Goal: Task Accomplishment & Management: Use online tool/utility

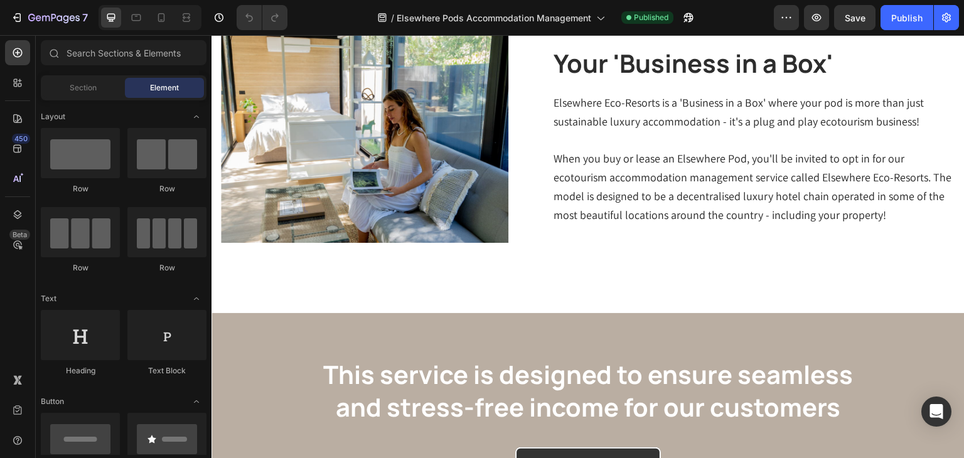
scroll to position [584, 0]
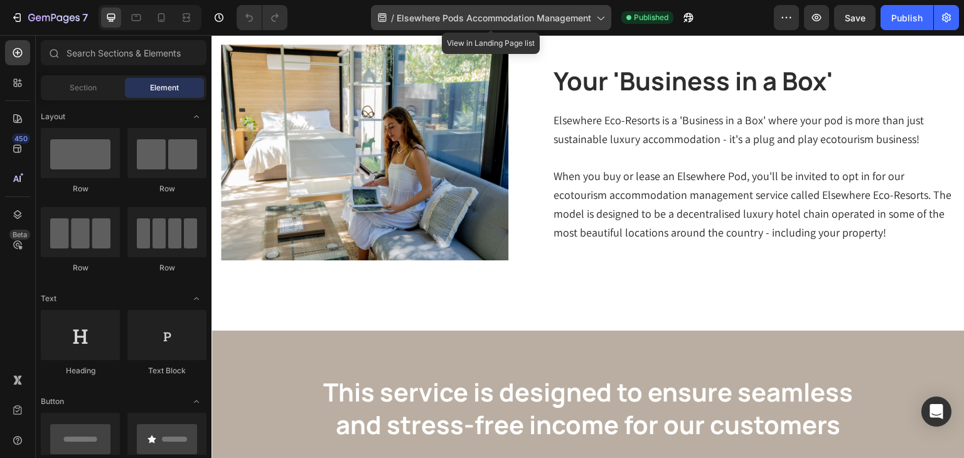
click at [539, 21] on span "Elsewhere Pods Accommodation Management" at bounding box center [494, 17] width 195 height 13
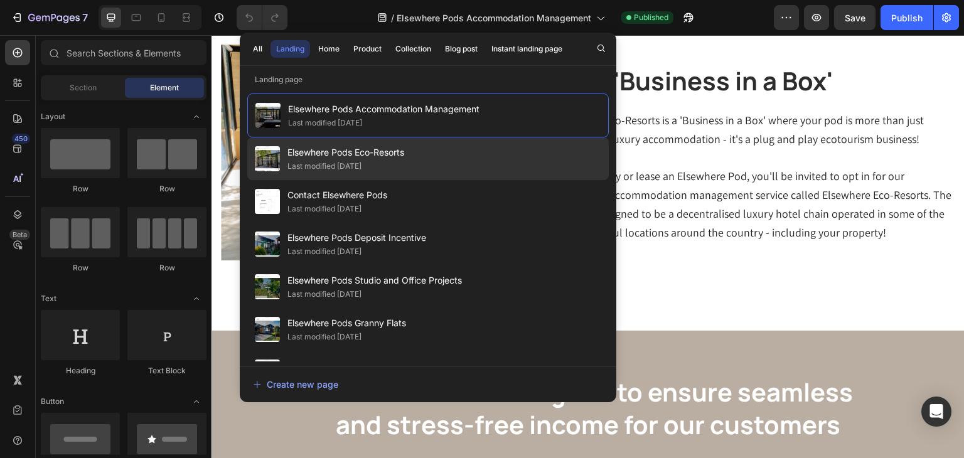
click at [422, 180] on div "Elsewhere Pods Eco-Resorts Last modified 7 days ago" at bounding box center [428, 201] width 362 height 43
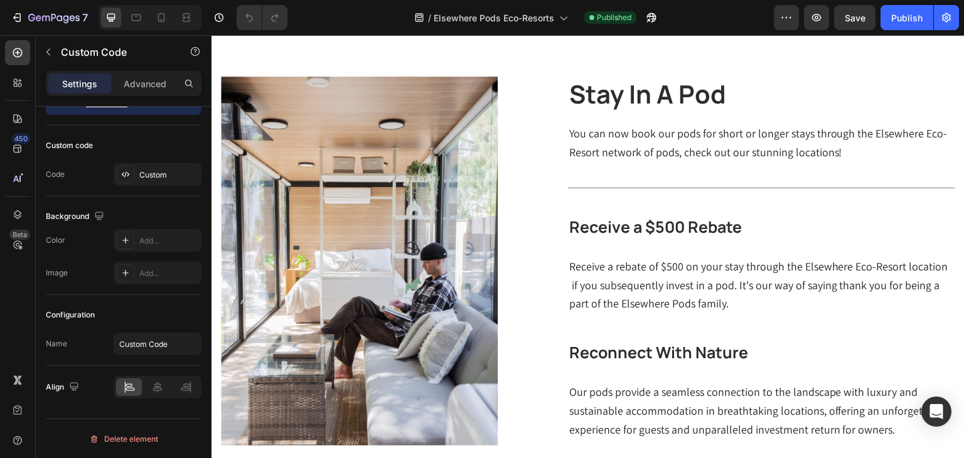
scroll to position [470, 0]
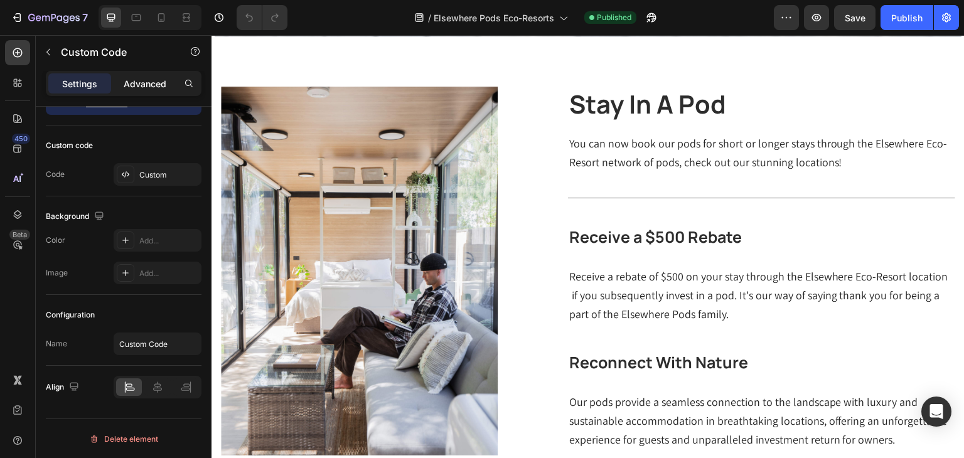
click at [161, 87] on p "Advanced" at bounding box center [145, 83] width 43 height 13
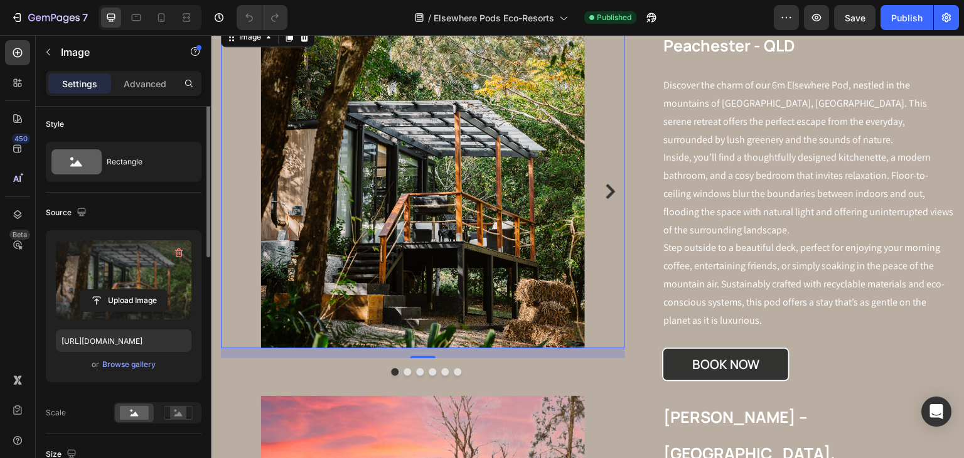
scroll to position [0, 0]
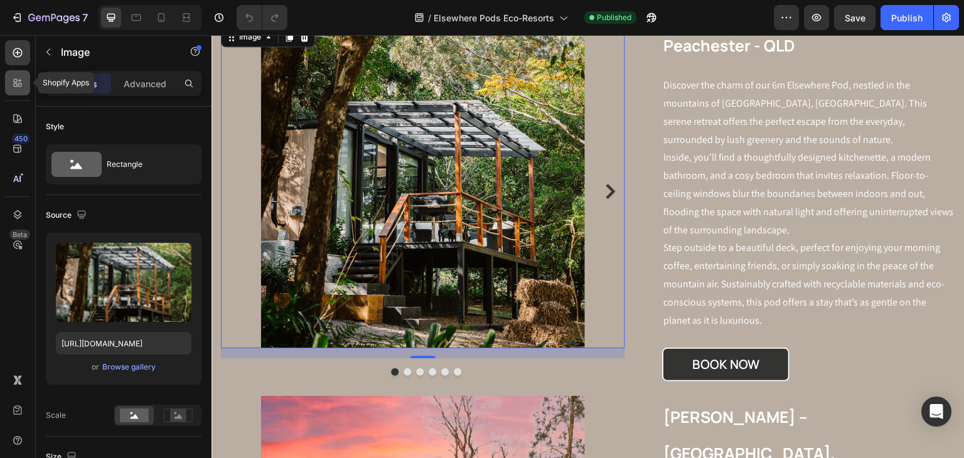
click at [16, 83] on icon at bounding box center [17, 83] width 13 height 13
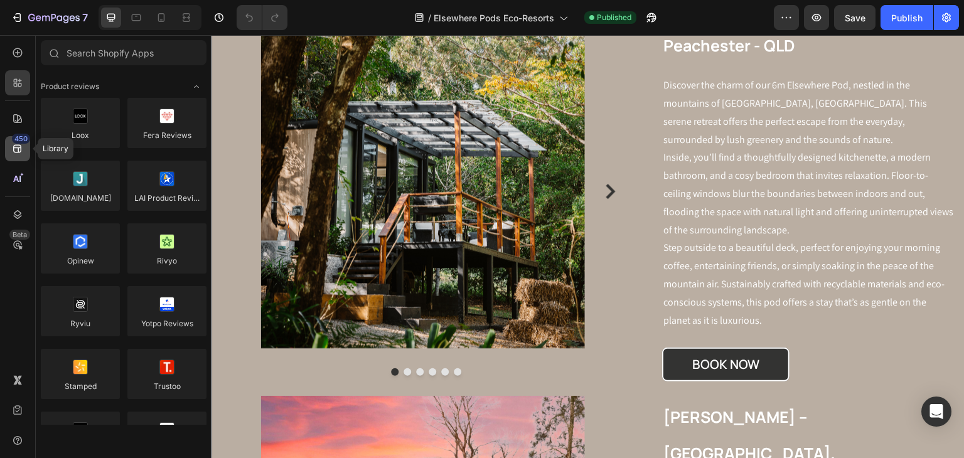
click at [23, 158] on div "450" at bounding box center [17, 148] width 25 height 25
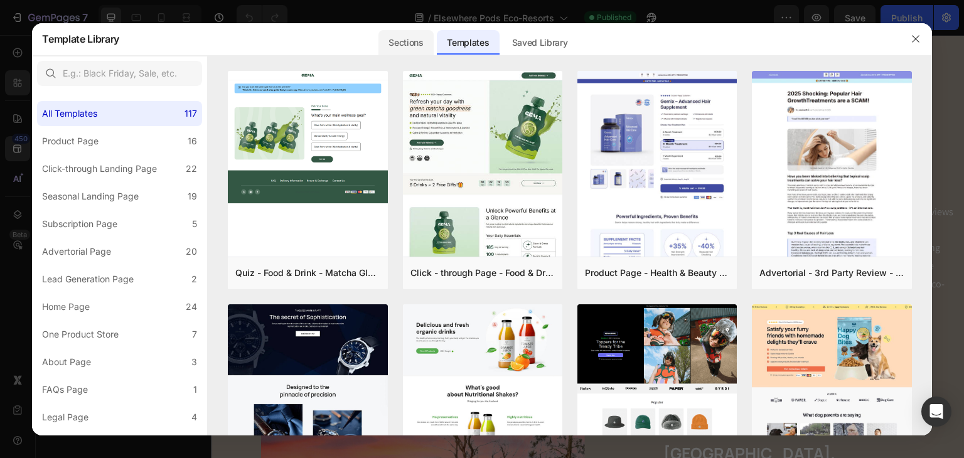
click at [402, 52] on div "Sections" at bounding box center [406, 42] width 55 height 25
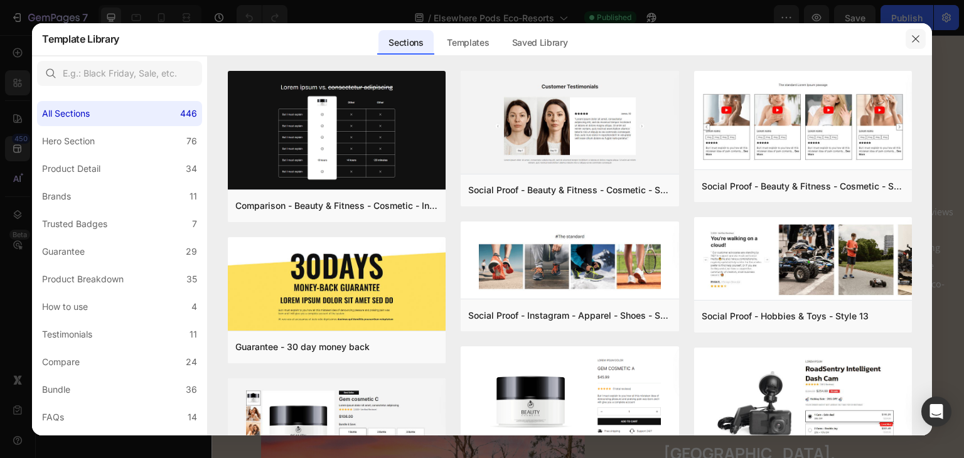
click at [914, 38] on icon "button" at bounding box center [916, 39] width 10 height 10
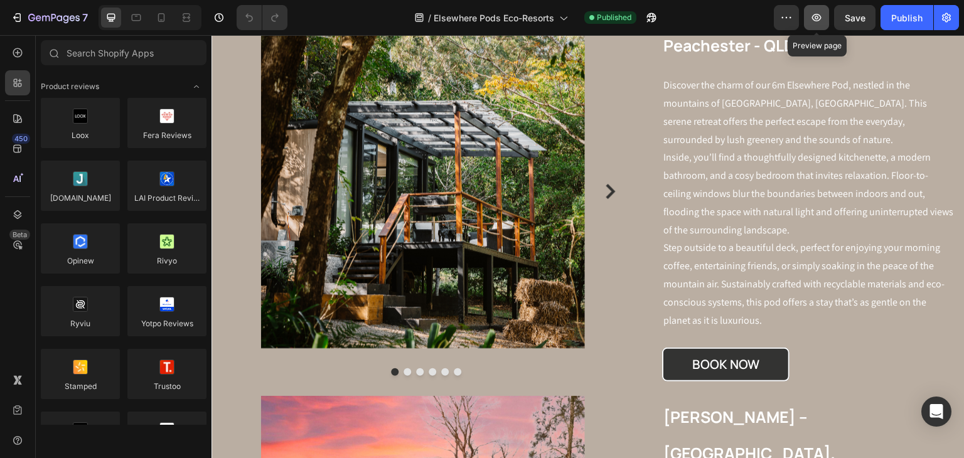
click at [821, 18] on icon "button" at bounding box center [816, 18] width 9 height 8
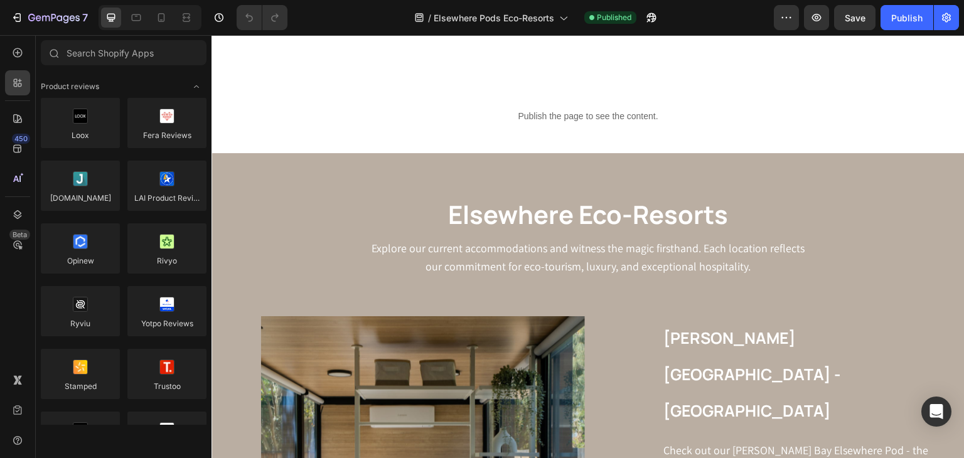
scroll to position [908, 0]
click at [23, 210] on icon at bounding box center [17, 214] width 13 height 13
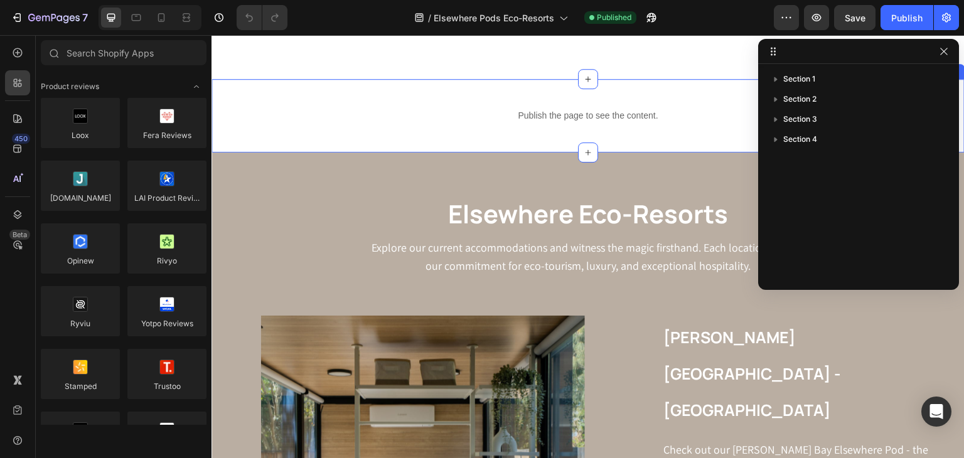
click at [726, 95] on div "Publish the page to see the content. Custom Code Section 3" at bounding box center [588, 115] width 753 height 73
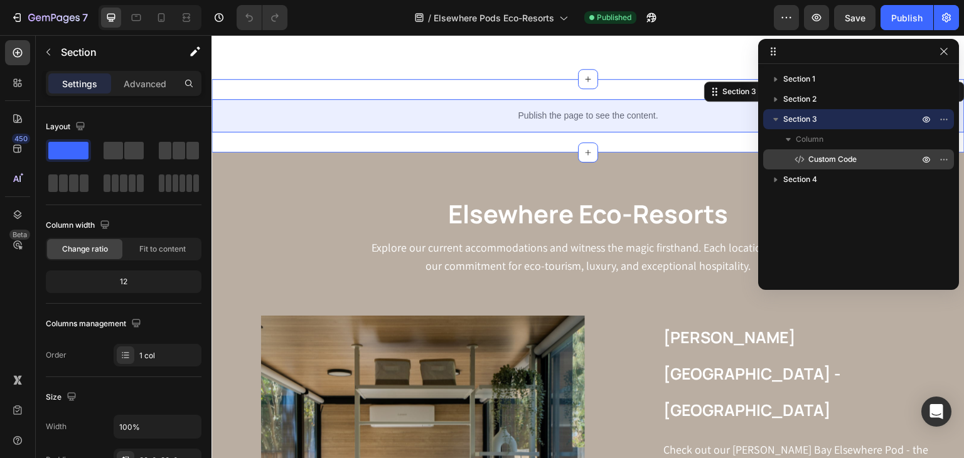
click at [847, 156] on span "Custom Code" at bounding box center [832, 159] width 48 height 13
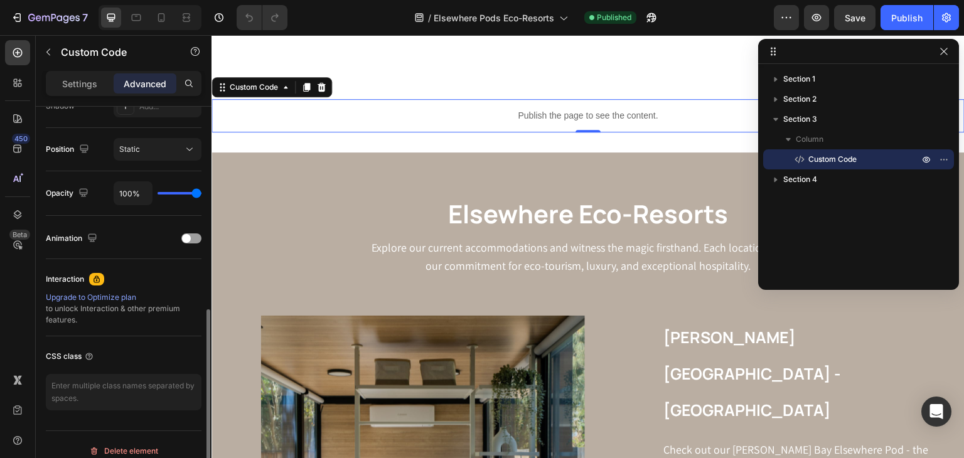
scroll to position [449, 0]
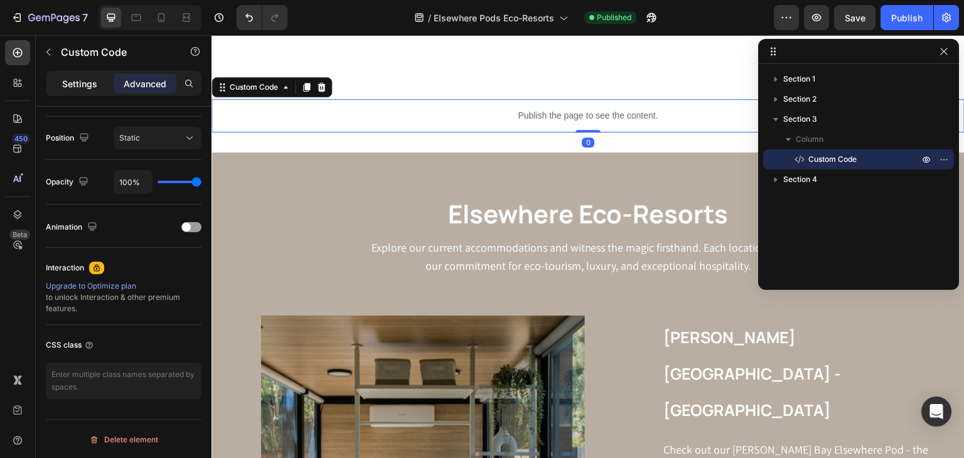
click at [82, 81] on p "Settings" at bounding box center [79, 83] width 35 height 13
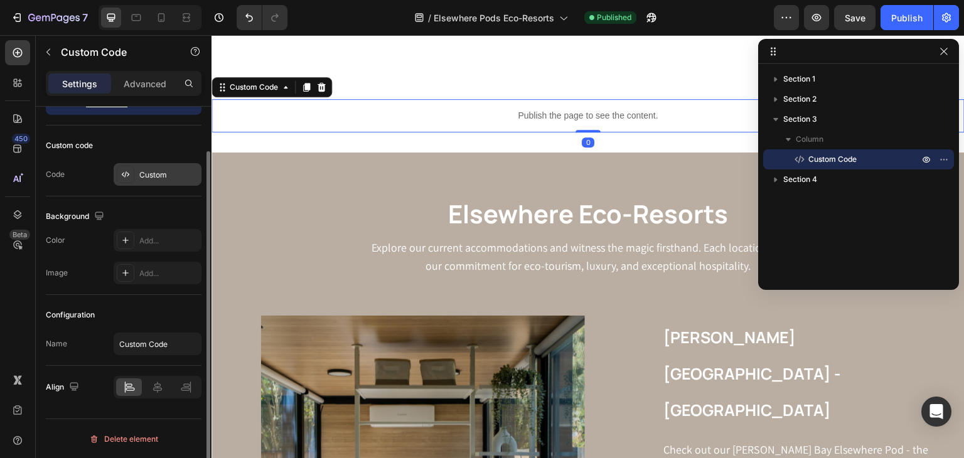
click at [153, 178] on div "Custom" at bounding box center [168, 174] width 59 height 11
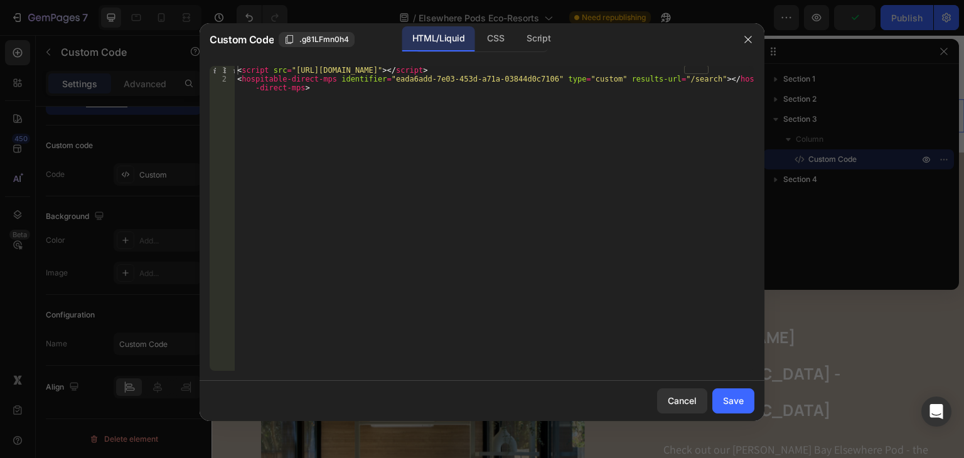
type textarea "<script src="[URL][DOMAIN_NAME]"></script>"
drag, startPoint x: 670, startPoint y: 69, endPoint x: 375, endPoint y: 67, distance: 295.0
click at [375, 67] on div "< script src = "[URL][DOMAIN_NAME]" > </ script > < hospitable-direct-mps ident…" at bounding box center [495, 231] width 520 height 331
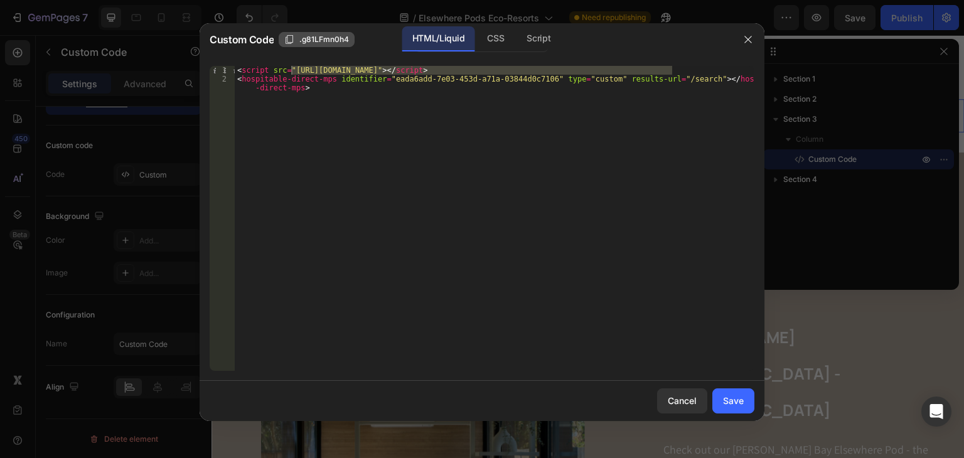
click at [331, 40] on span ".g81LFmn0h4" at bounding box center [324, 39] width 50 height 11
click at [746, 49] on div at bounding box center [748, 39] width 33 height 33
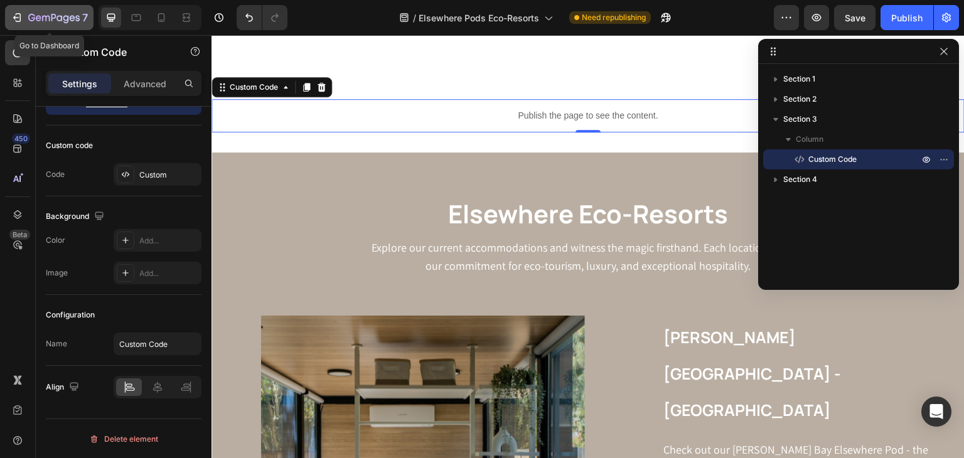
click at [77, 17] on icon "button" at bounding box center [53, 18] width 51 height 11
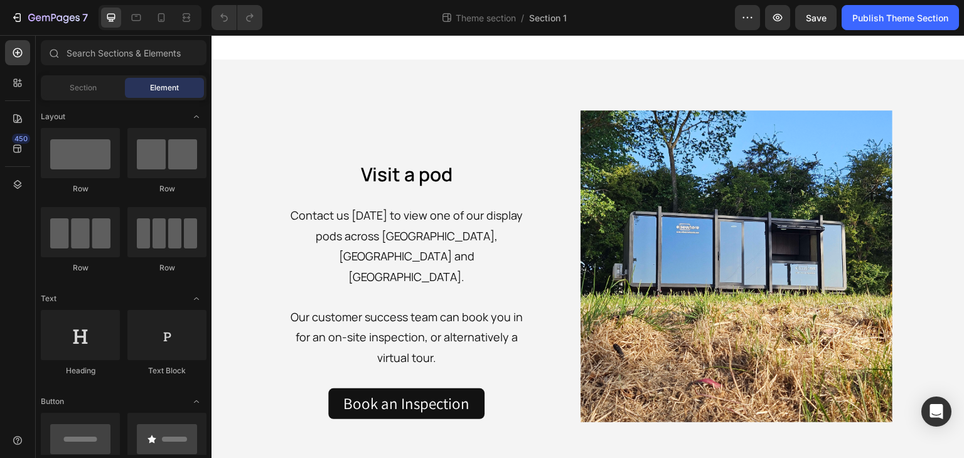
click at [112, 98] on div "Section Element" at bounding box center [124, 87] width 166 height 25
click at [92, 89] on span "Section" at bounding box center [83, 87] width 27 height 11
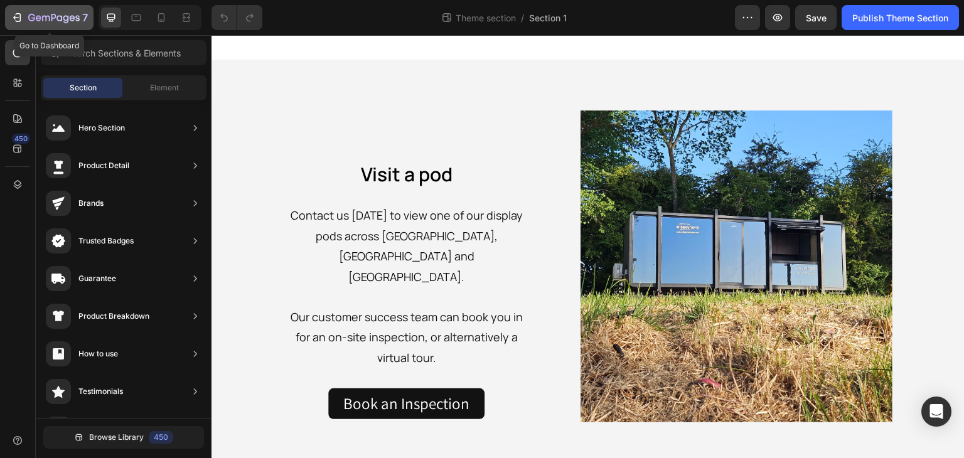
click at [33, 21] on icon "button" at bounding box center [31, 18] width 7 height 8
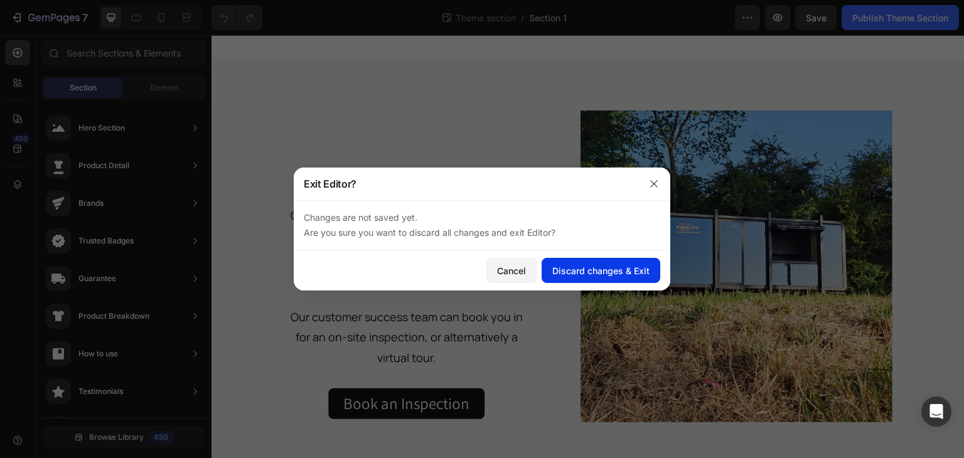
click at [566, 271] on div "Discard changes & Exit" at bounding box center [600, 270] width 97 height 13
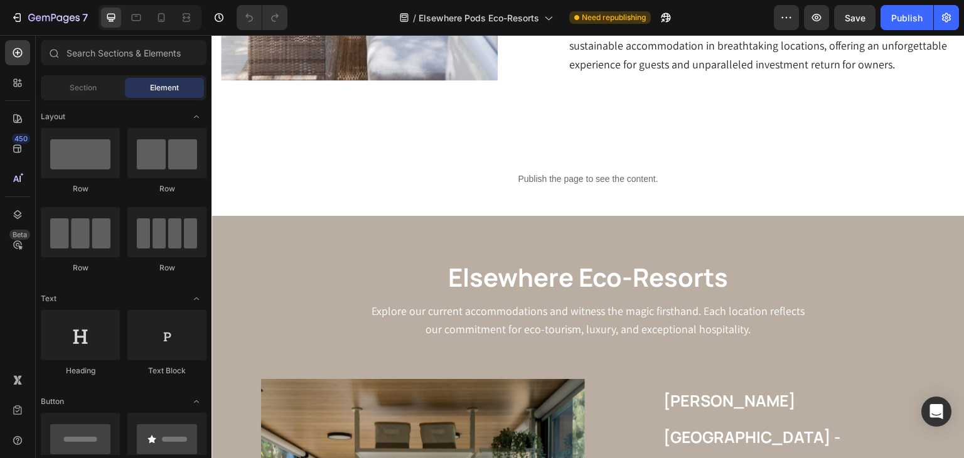
scroll to position [840, 0]
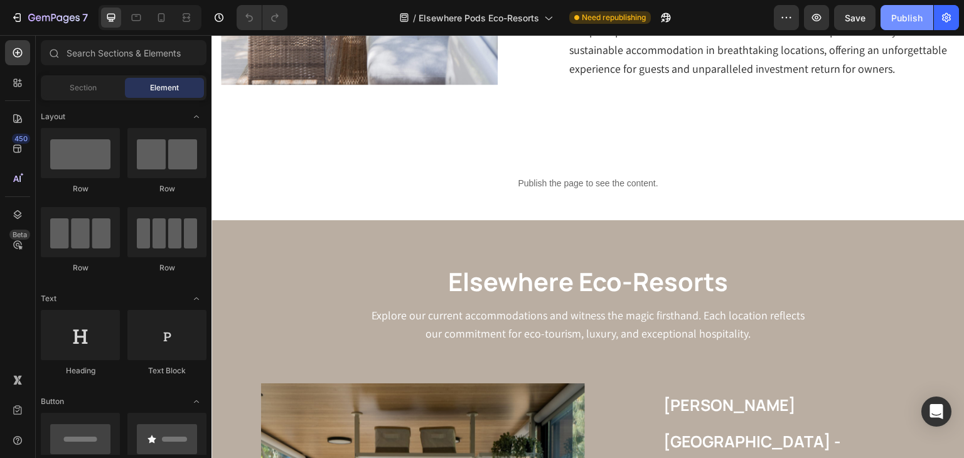
click at [926, 12] on button "Publish" at bounding box center [907, 17] width 53 height 25
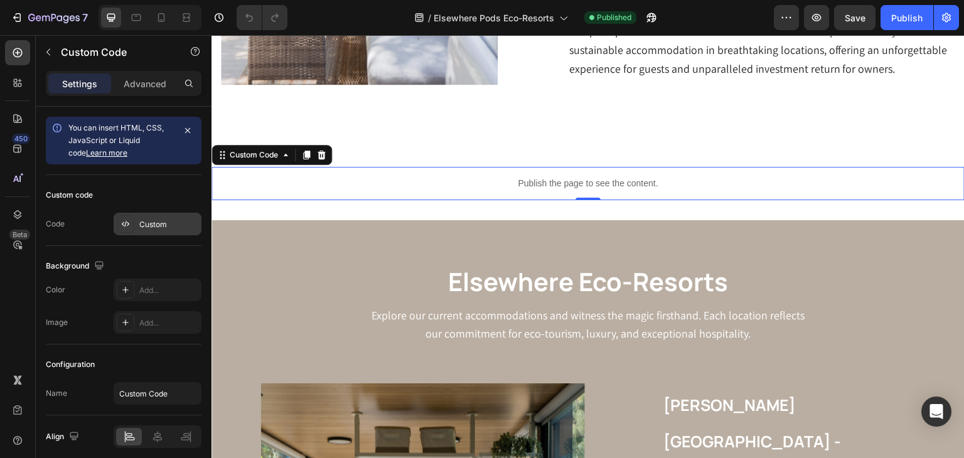
click at [157, 225] on div "Custom" at bounding box center [168, 224] width 59 height 11
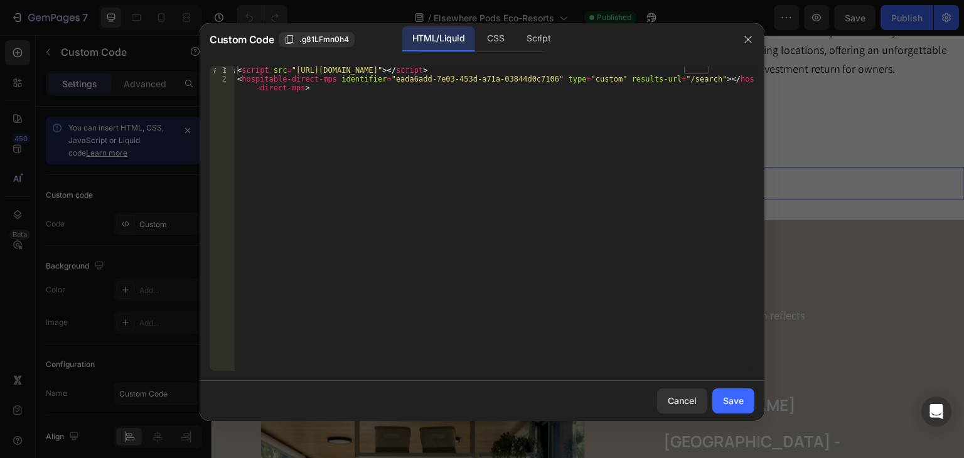
type textarea "<hospitable-direct-mps identifier="eada6add-7e03-453d-a71a-03844d0c7106" type="…"
click at [672, 160] on div "< script src = "https://hospitable.b-cdn.net/direct-property-search-widget/hosp…" at bounding box center [495, 231] width 520 height 331
click at [751, 44] on button "button" at bounding box center [748, 40] width 20 height 20
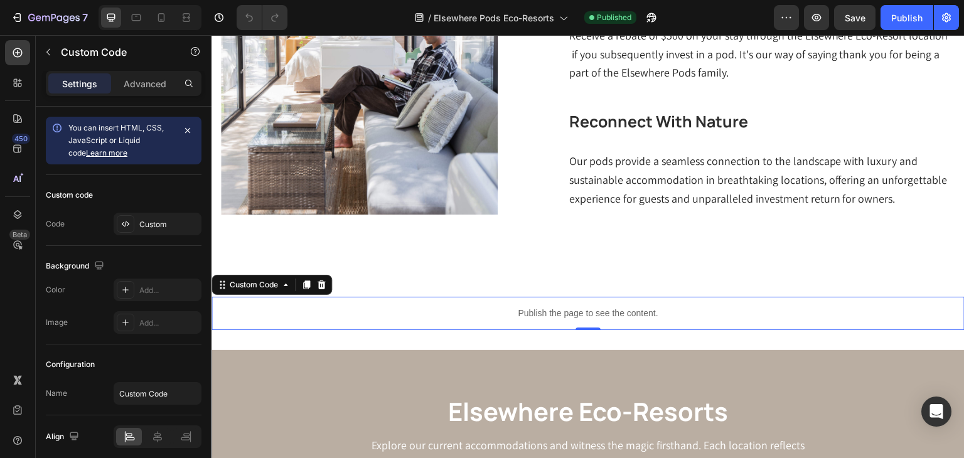
scroll to position [710, 0]
click at [251, 287] on div "Custom Code" at bounding box center [253, 285] width 53 height 11
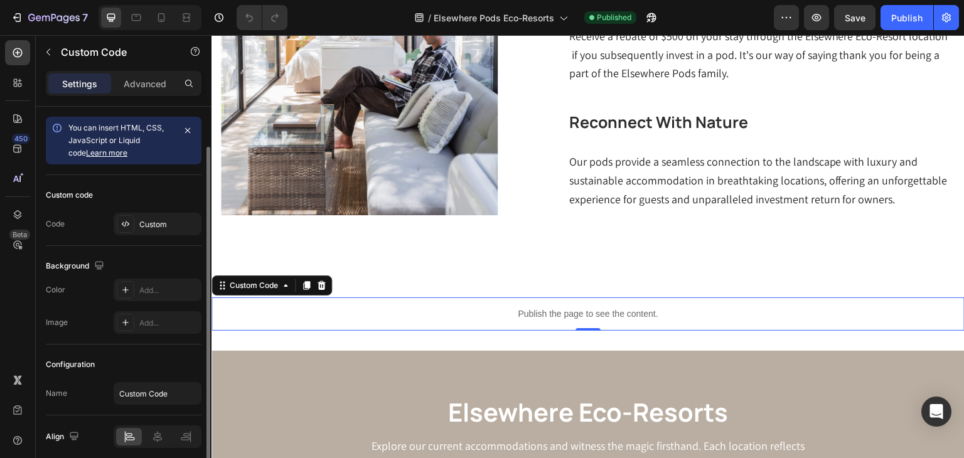
scroll to position [24, 0]
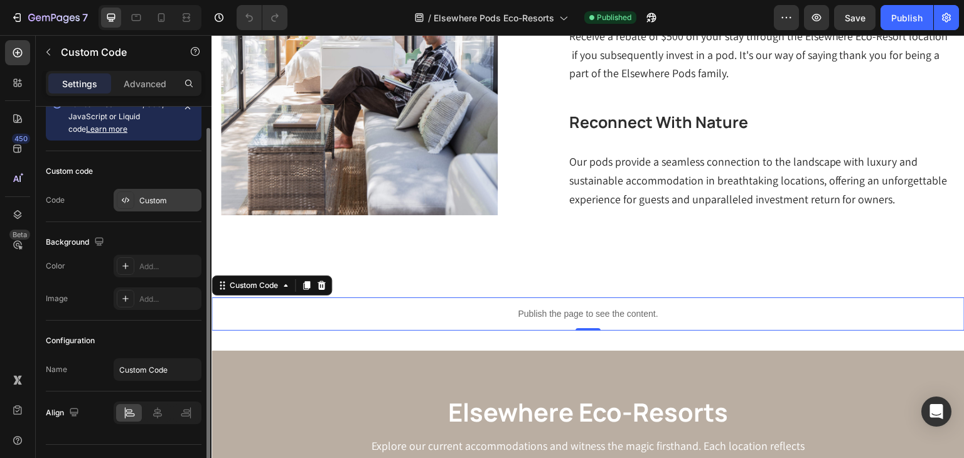
click at [132, 201] on div at bounding box center [126, 200] width 18 height 18
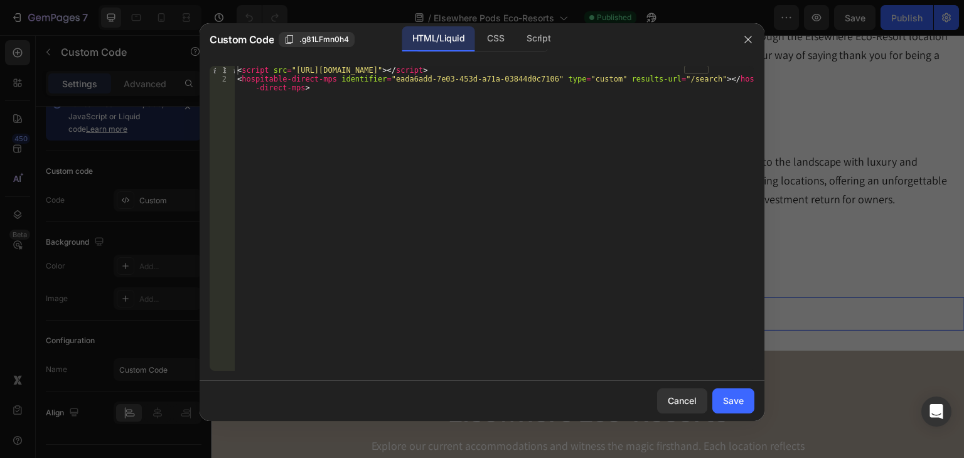
type textarea "<hospitable-direct-mps identifier="eada6add-7e03-453d-a71a-03844d0c7106" type="…"
click at [419, 95] on div "< script src = "[URL][DOMAIN_NAME]" > </ script > < hospitable-direct-mps ident…" at bounding box center [495, 231] width 520 height 331
click at [745, 45] on button "button" at bounding box center [748, 40] width 20 height 20
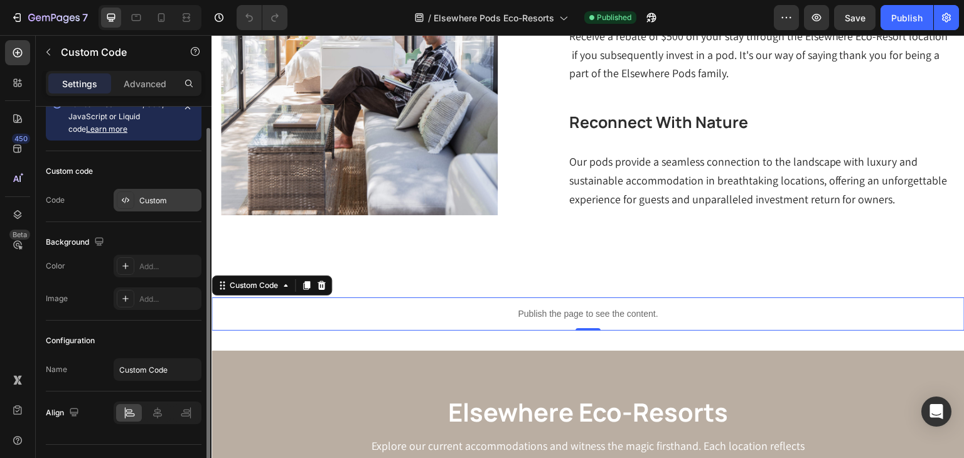
click at [163, 199] on div "Custom" at bounding box center [168, 200] width 59 height 11
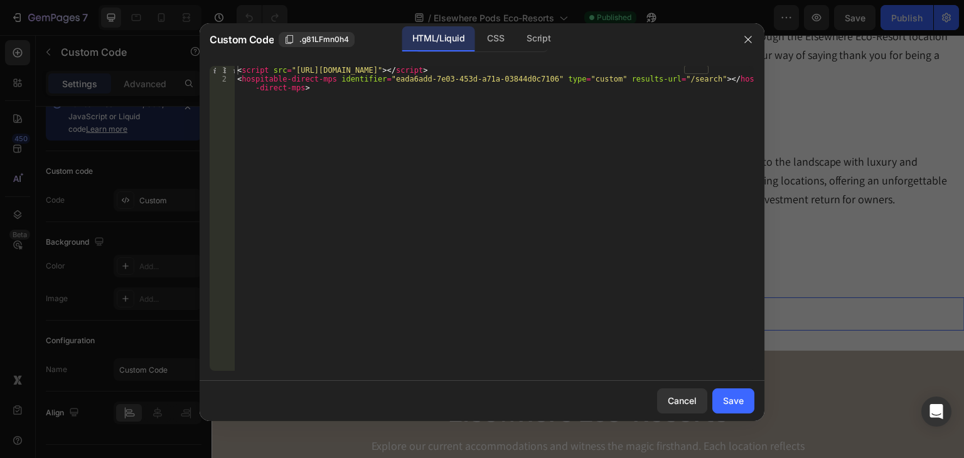
click at [737, 39] on div at bounding box center [748, 39] width 33 height 33
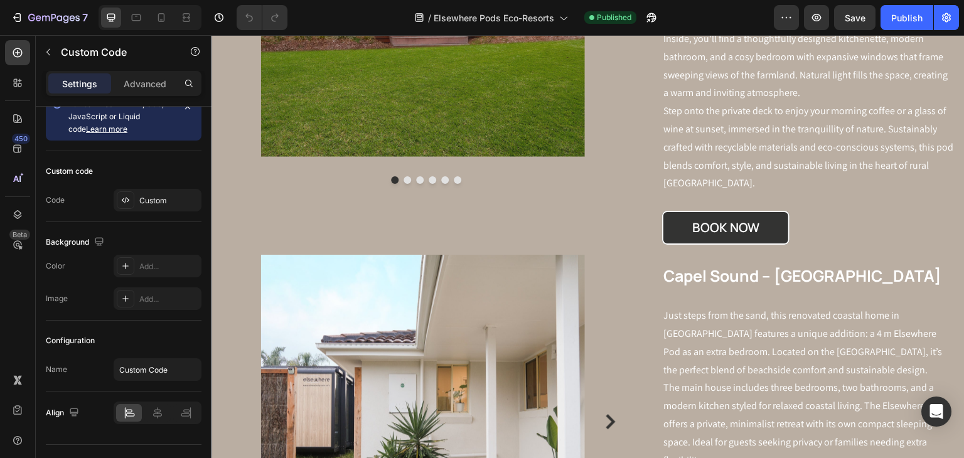
scroll to position [2538, 0]
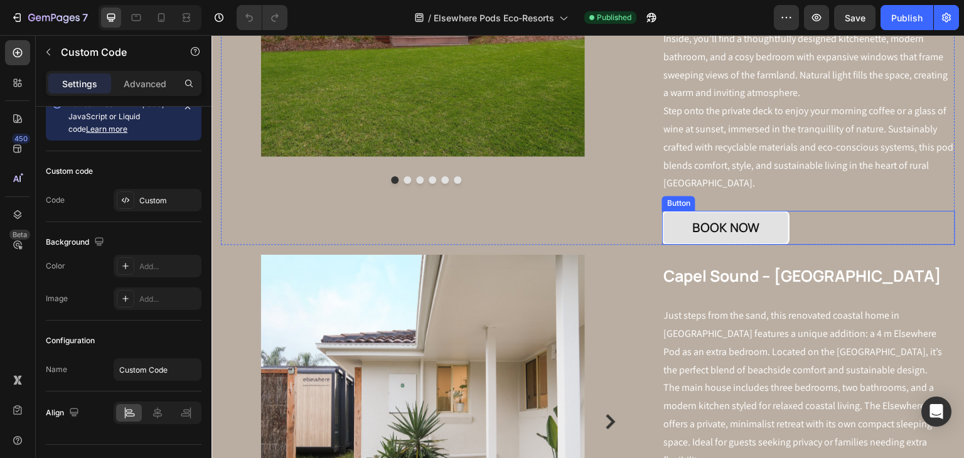
click at [683, 211] on link "BOOK NOW" at bounding box center [725, 228] width 127 height 34
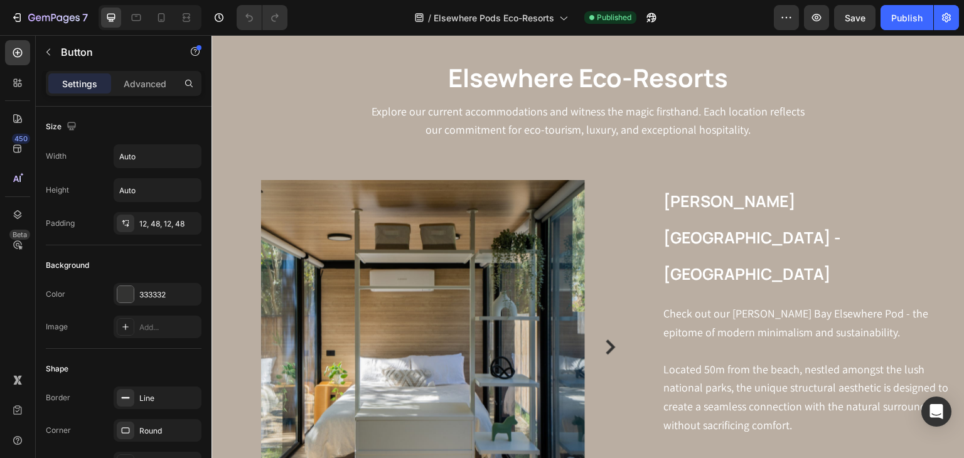
scroll to position [770, 0]
